Goal: Transaction & Acquisition: Purchase product/service

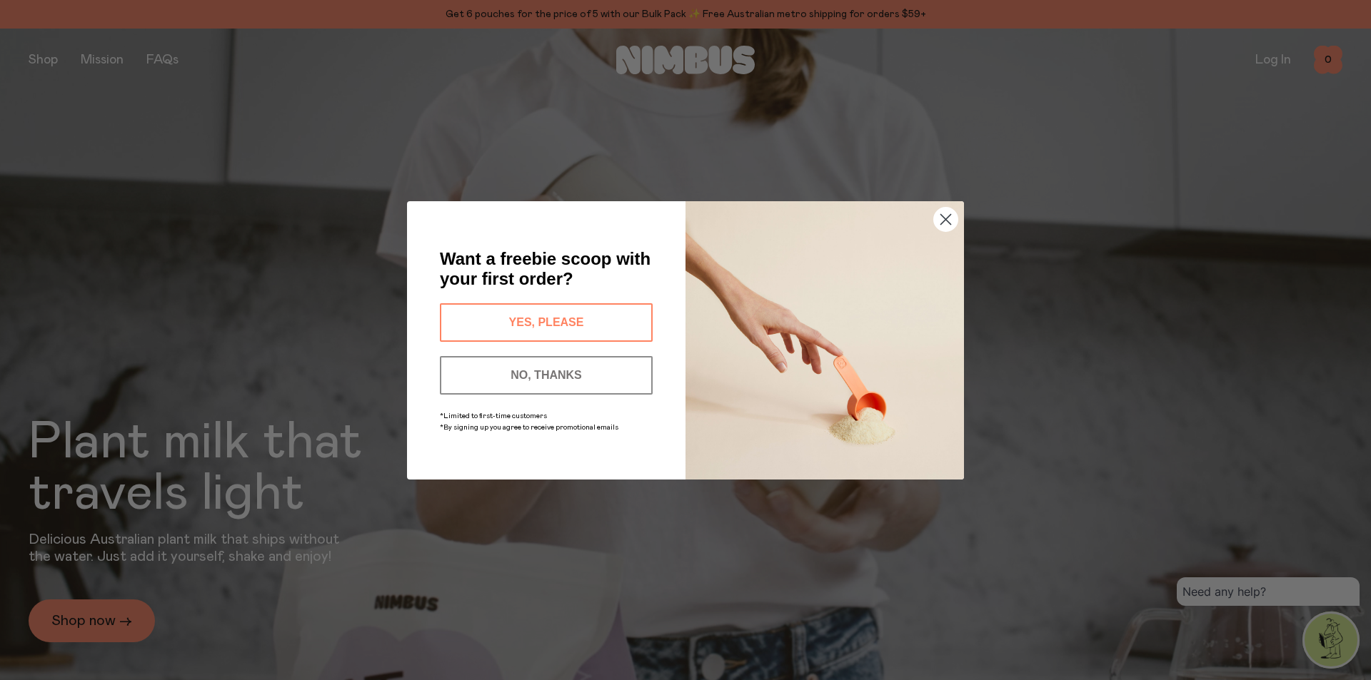
click at [948, 217] on icon "Close dialog" at bounding box center [946, 219] width 10 height 10
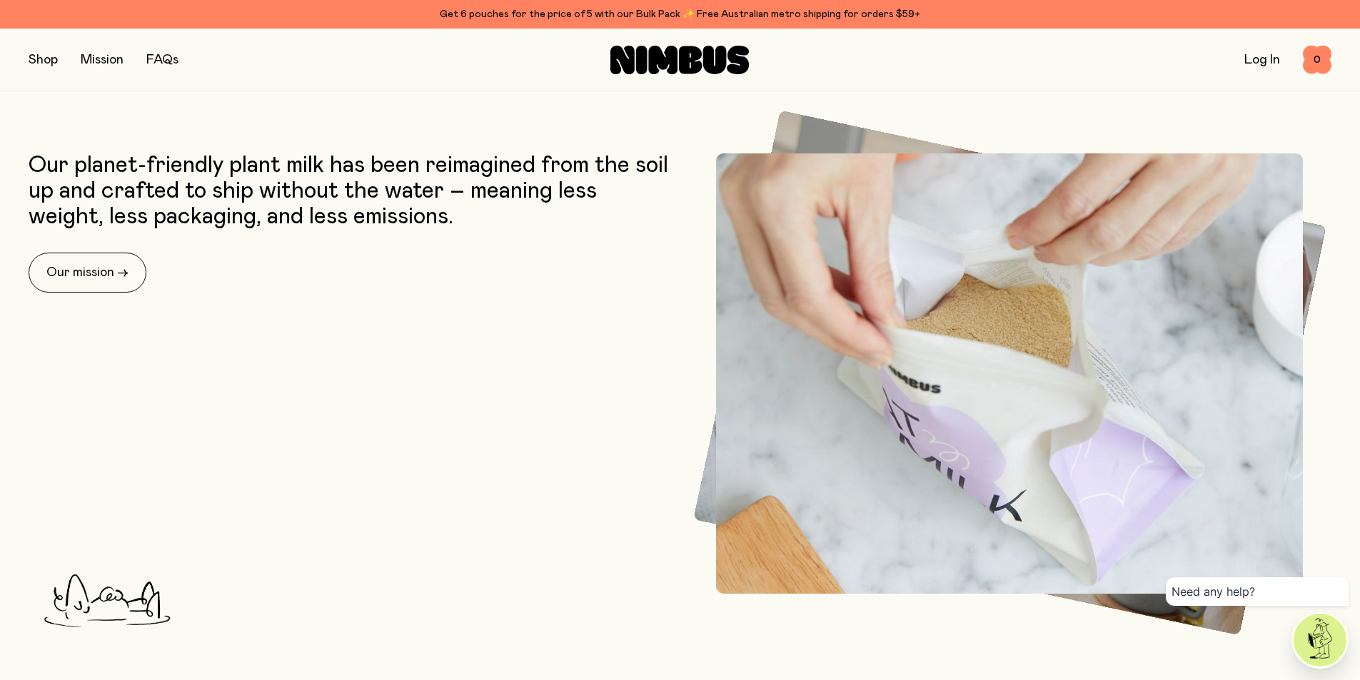
scroll to position [428, 0]
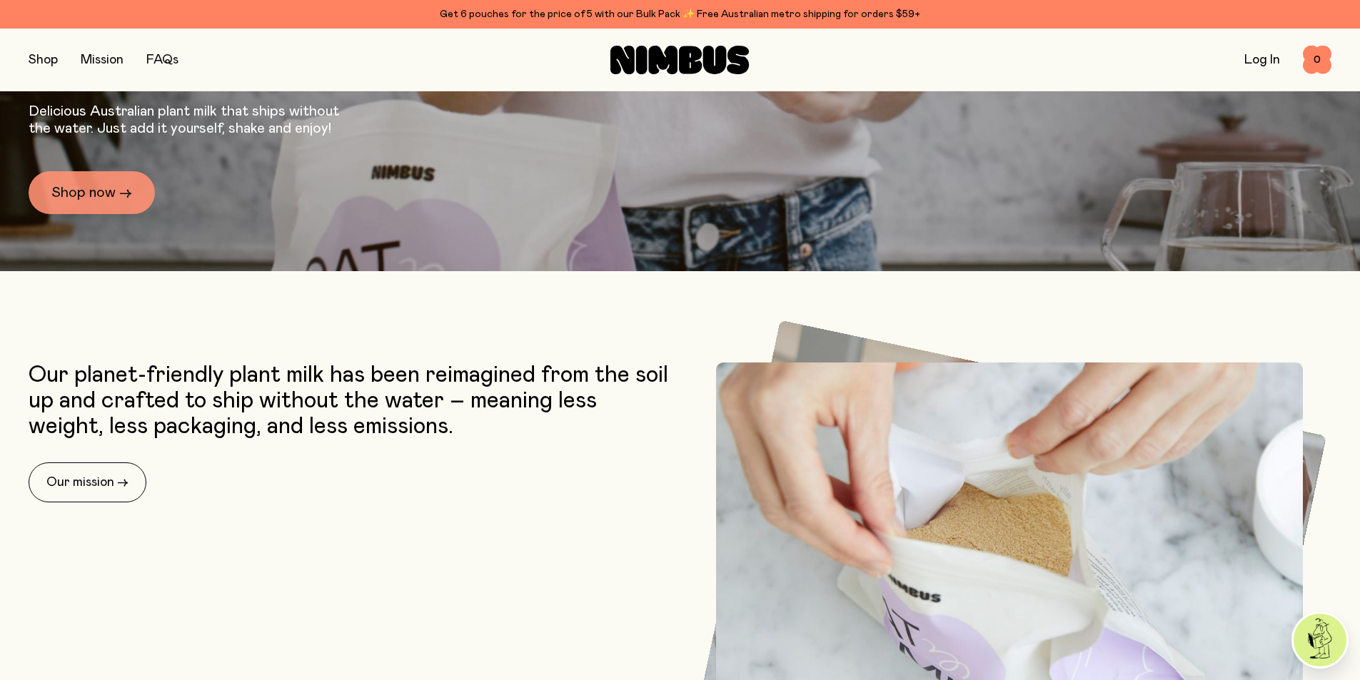
click at [97, 201] on link "Shop now →" at bounding box center [92, 192] width 126 height 43
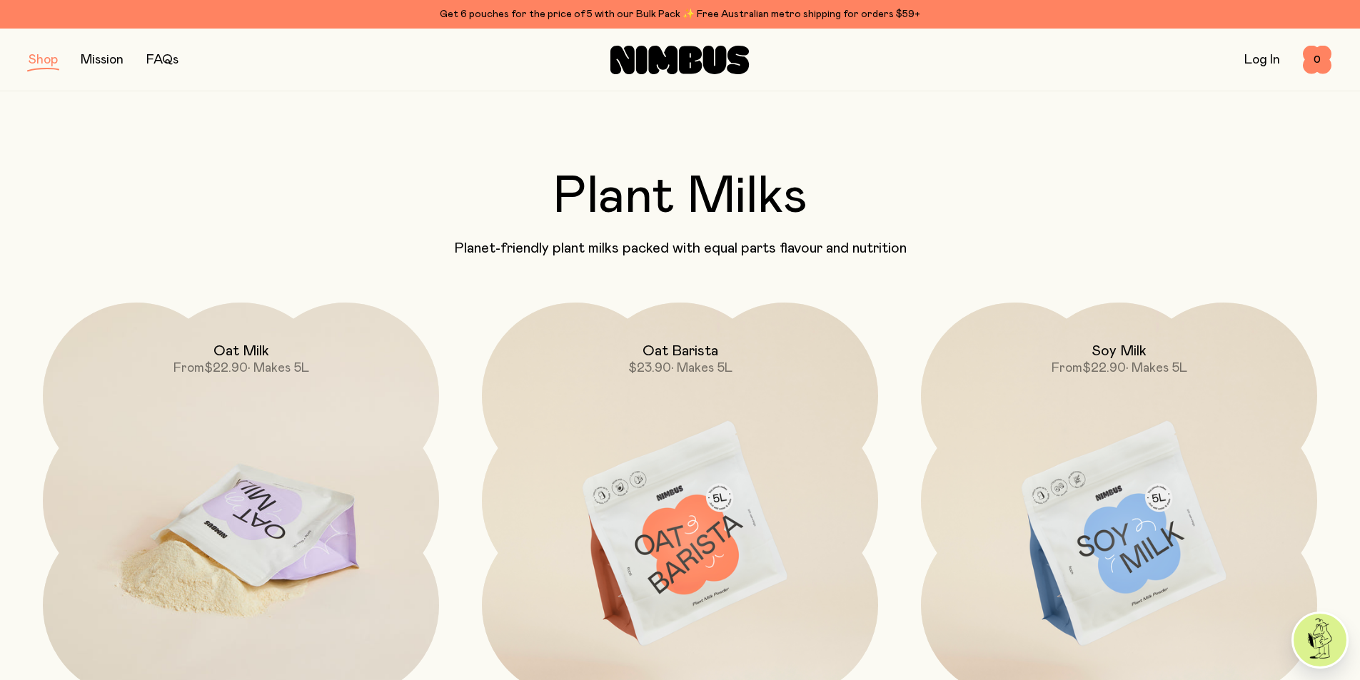
click at [271, 533] on img at bounding box center [241, 535] width 396 height 465
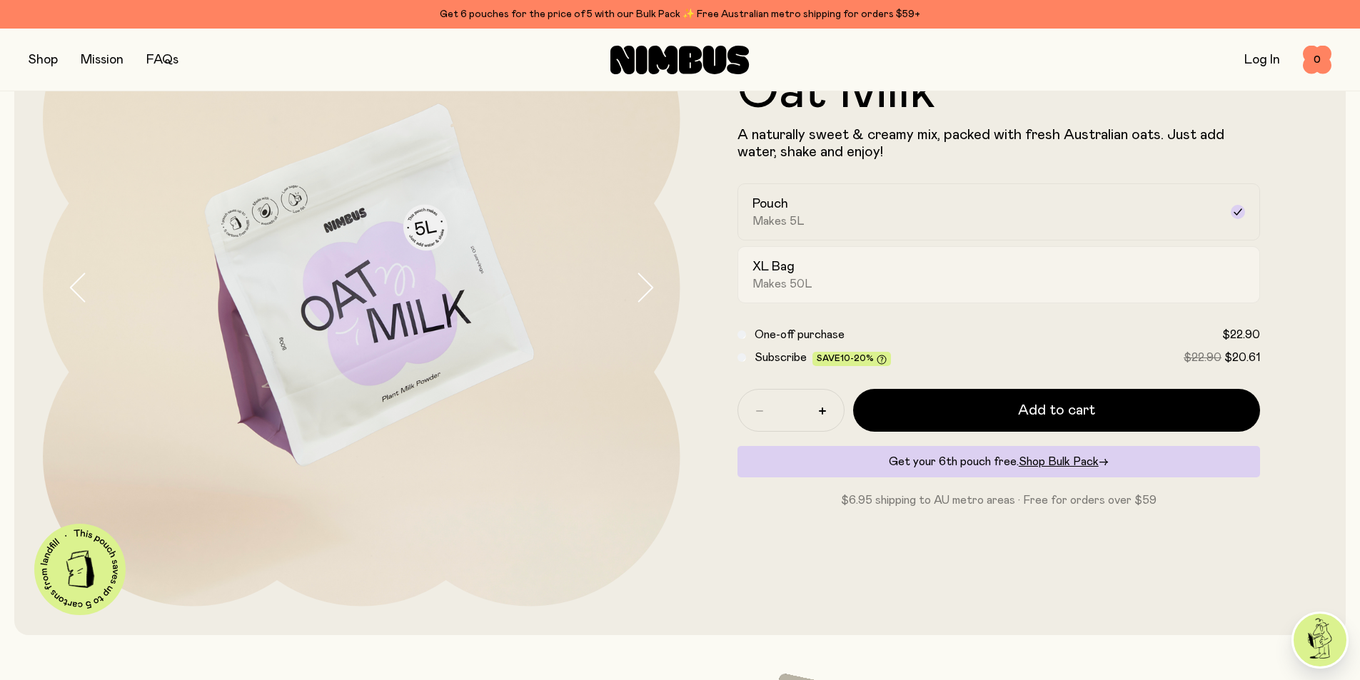
scroll to position [143, 0]
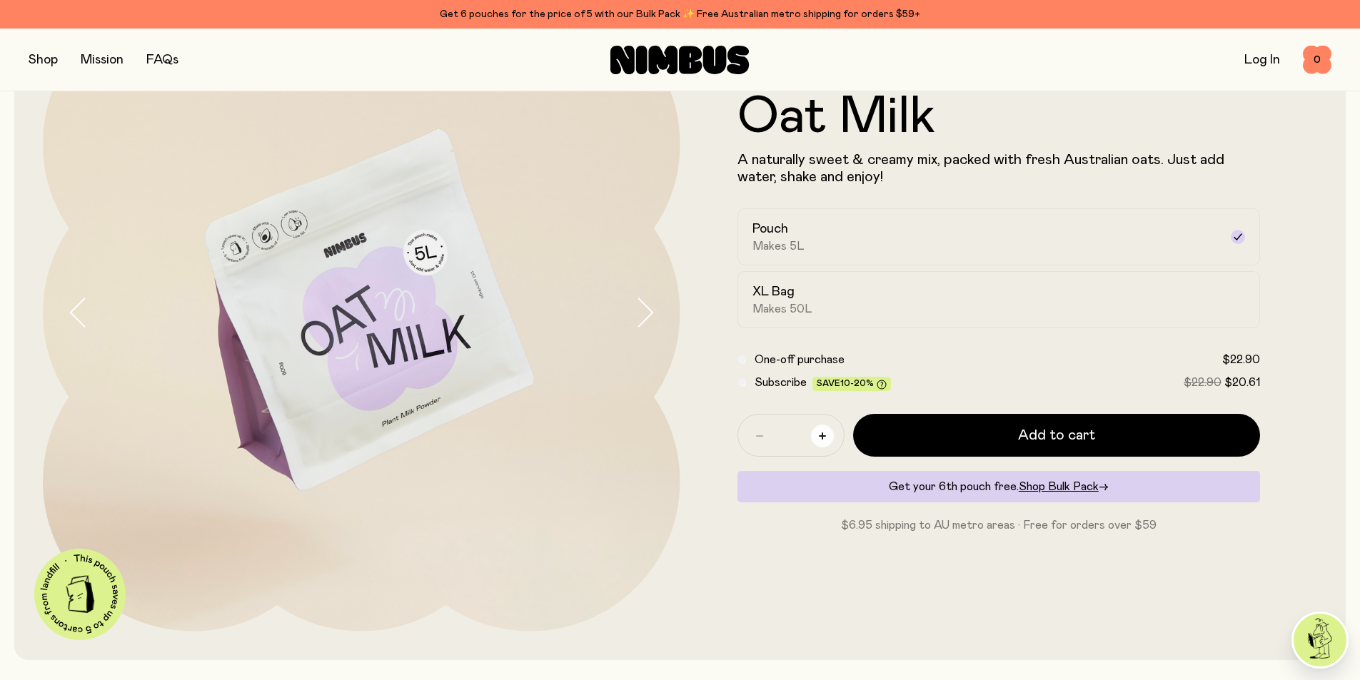
click at [821, 437] on icon "button" at bounding box center [822, 436] width 7 height 7
type input "*"
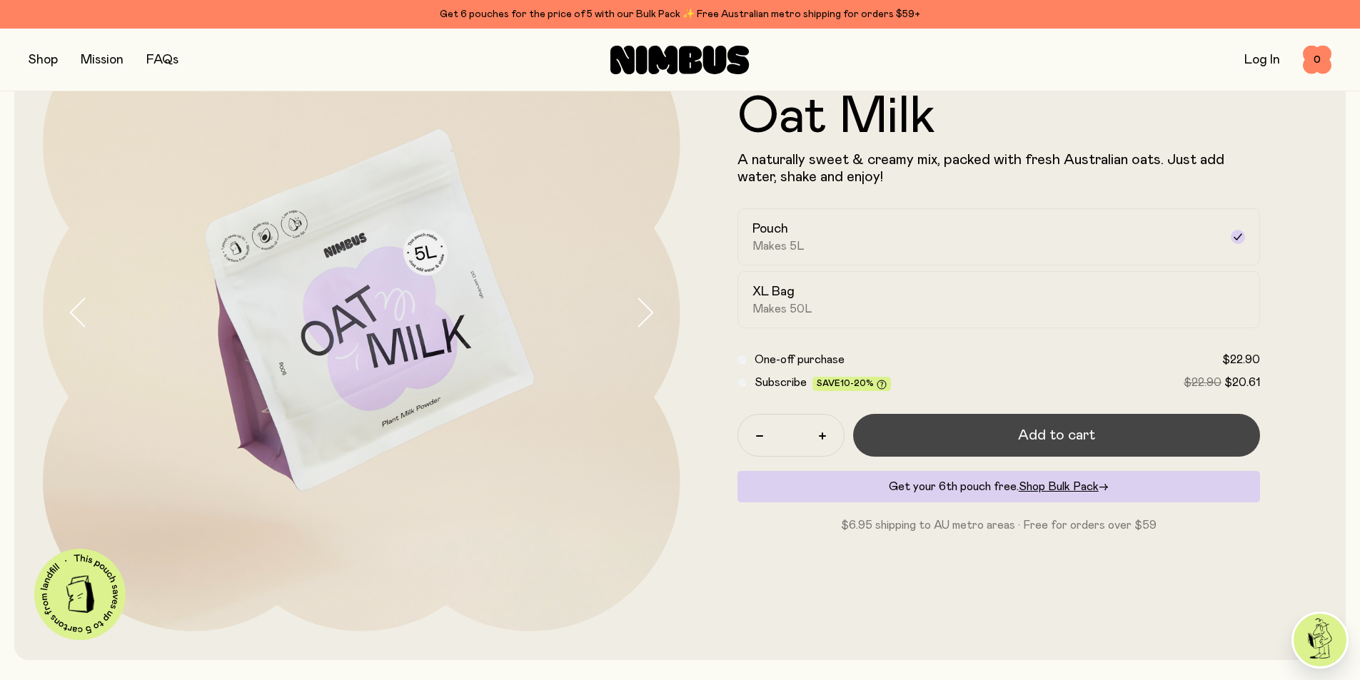
click at [1028, 433] on span "Add to cart" at bounding box center [1056, 436] width 77 height 20
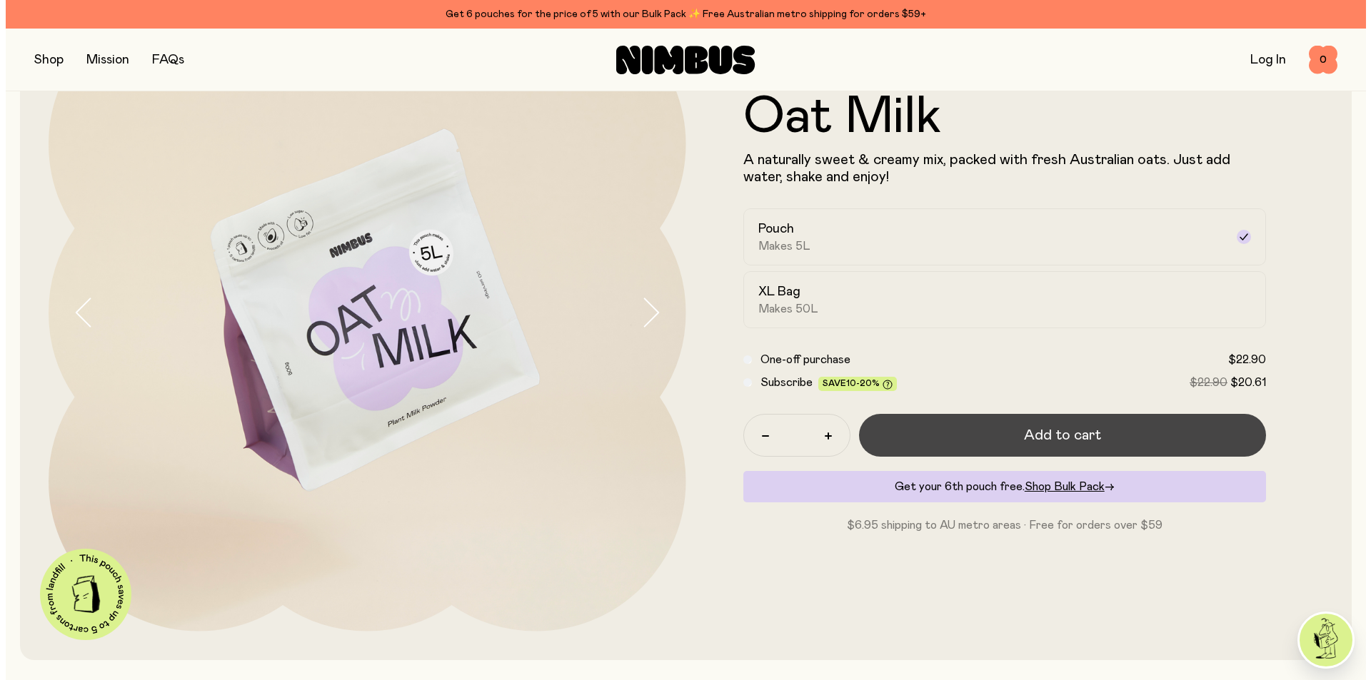
scroll to position [0, 0]
